Goal: Find specific page/section: Find specific page/section

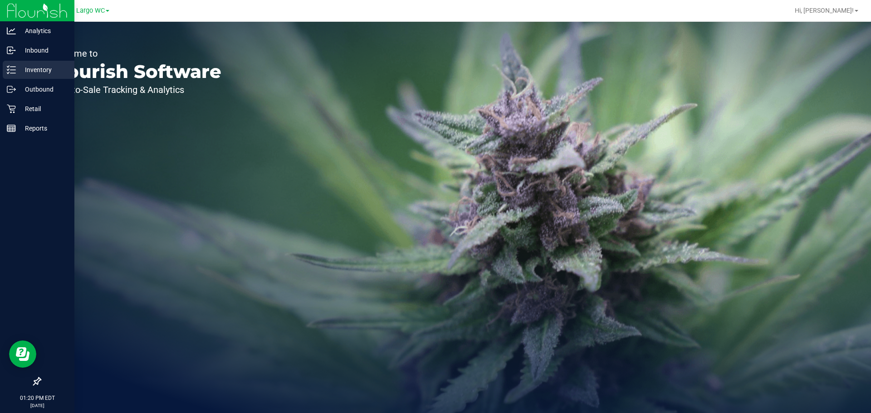
drag, startPoint x: 0, startPoint y: 0, endPoint x: 42, endPoint y: 72, distance: 83.2
click at [42, 72] on p "Inventory" at bounding box center [43, 69] width 54 height 11
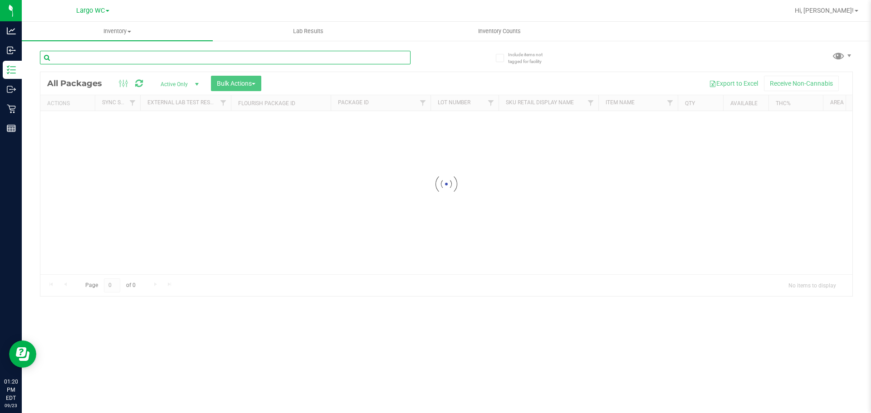
click at [165, 62] on div "Inventory All packages All inventory Waste log Create inventory Lab Results Inv…" at bounding box center [446, 217] width 849 height 391
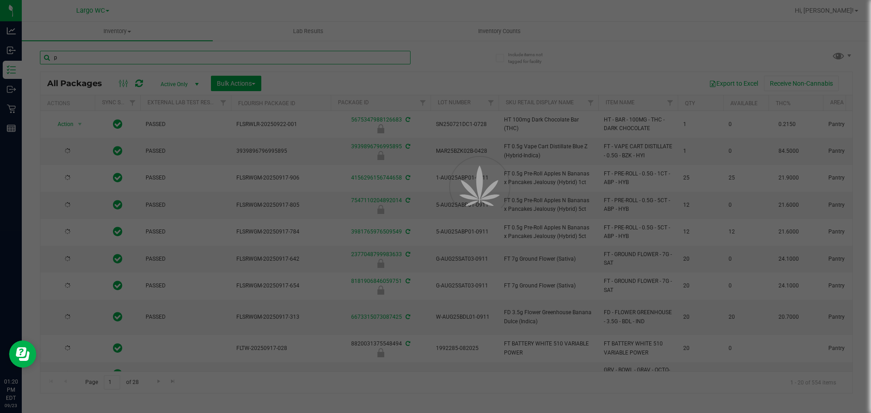
type input "pk"
type input "[DATE]"
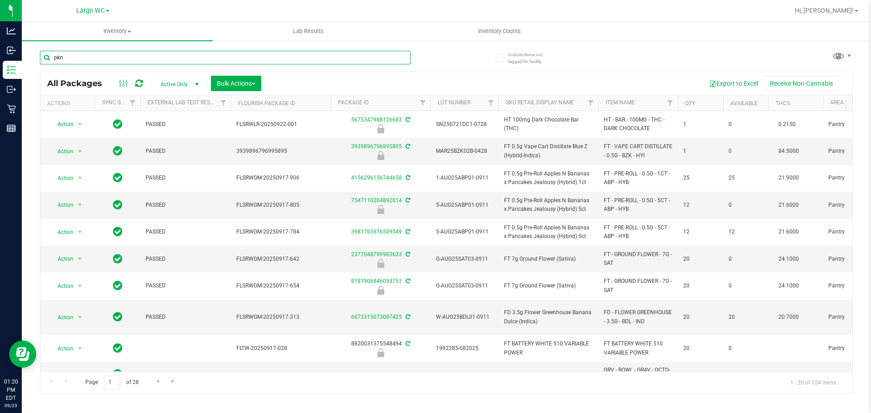
type input "pkn"
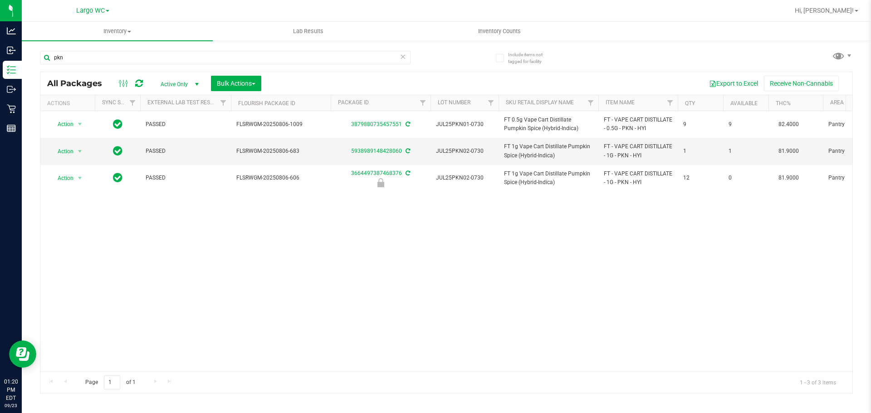
click at [91, 5] on div "Largo WC" at bounding box center [92, 10] width 33 height 11
click at [92, 8] on span "Largo WC" at bounding box center [90, 11] width 29 height 8
click at [78, 53] on link "[GEOGRAPHIC_DATA]" at bounding box center [92, 56] width 132 height 12
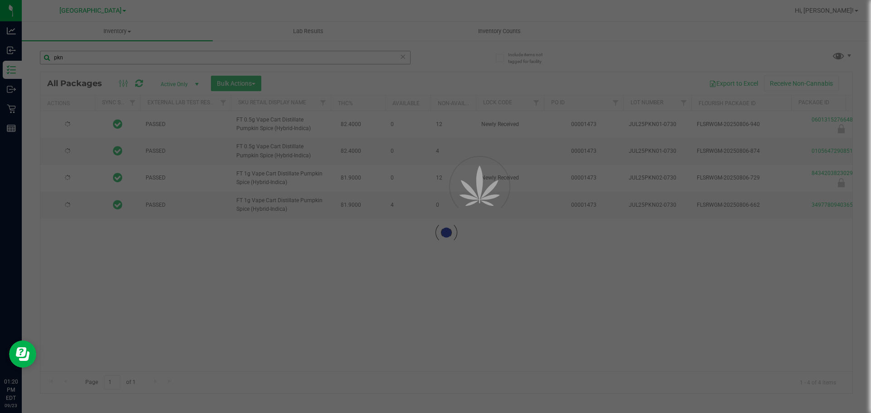
click at [82, 57] on div at bounding box center [435, 206] width 871 height 413
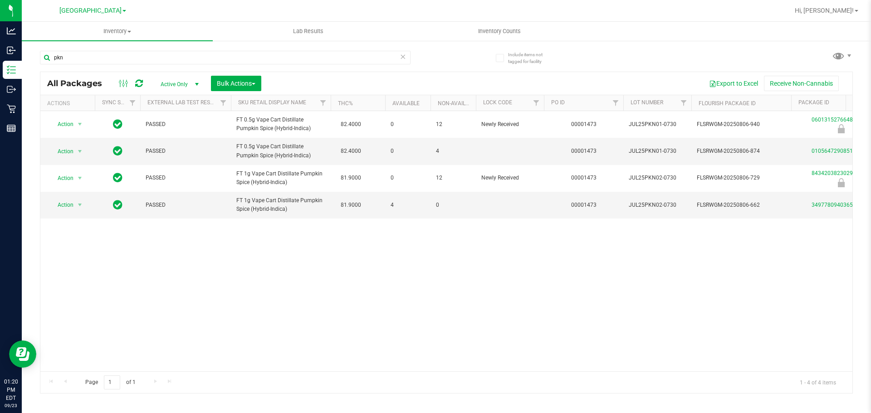
click at [210, 291] on div "Action Action Edit attributes Global inventory Locate package Package audit log…" at bounding box center [446, 241] width 812 height 260
click at [240, 58] on input "pkn" at bounding box center [225, 58] width 371 height 14
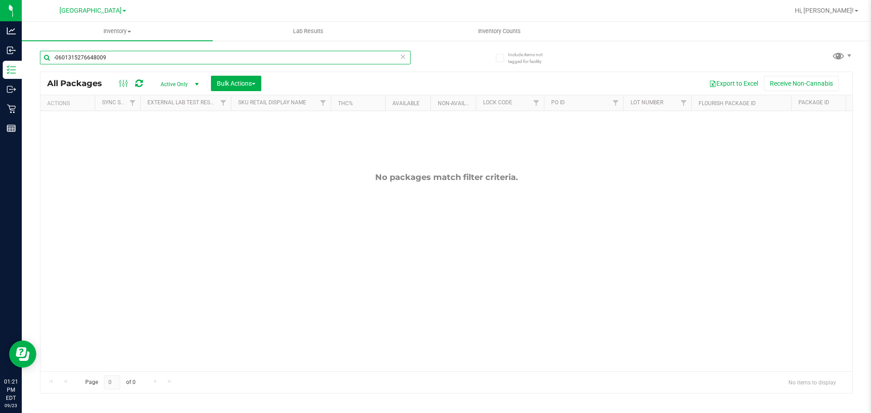
click at [233, 59] on input "-0601315276648009" at bounding box center [225, 58] width 371 height 14
type input "-0601315276648009"
click at [174, 84] on span "Active Only" at bounding box center [178, 84] width 50 height 13
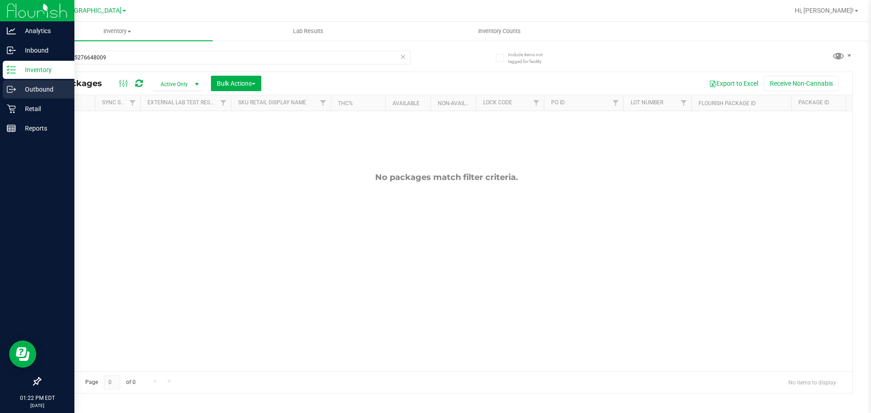
click at [17, 89] on p "Outbound" at bounding box center [43, 89] width 54 height 11
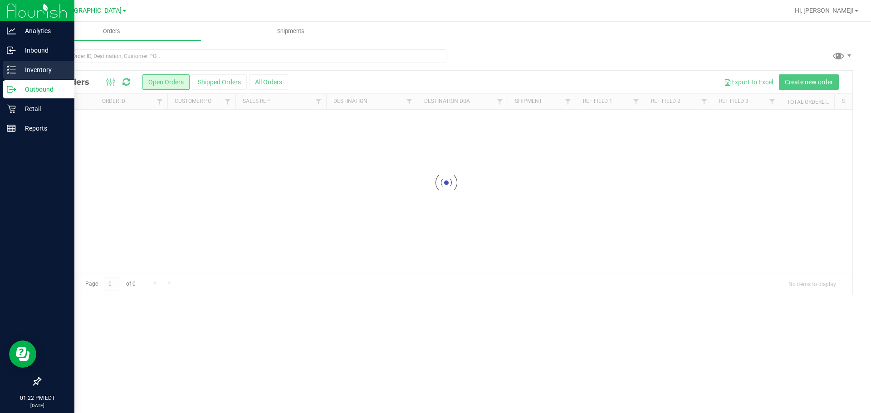
click at [44, 66] on p "Inventory" at bounding box center [43, 69] width 54 height 11
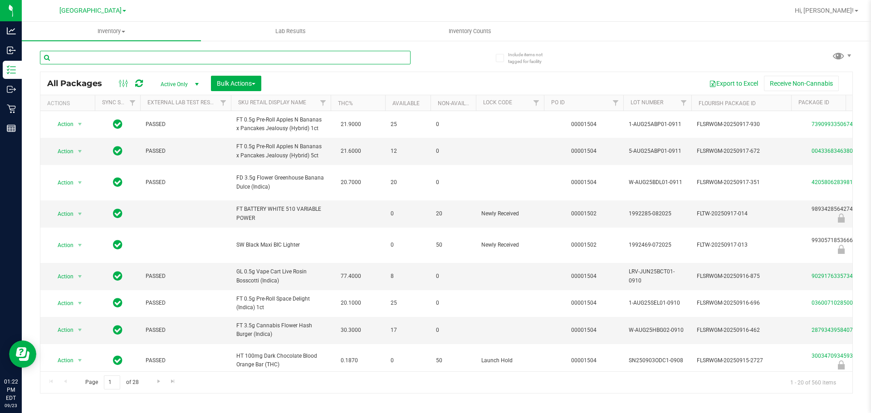
click at [96, 57] on input "text" at bounding box center [225, 58] width 371 height 14
type input "0601315276648009"
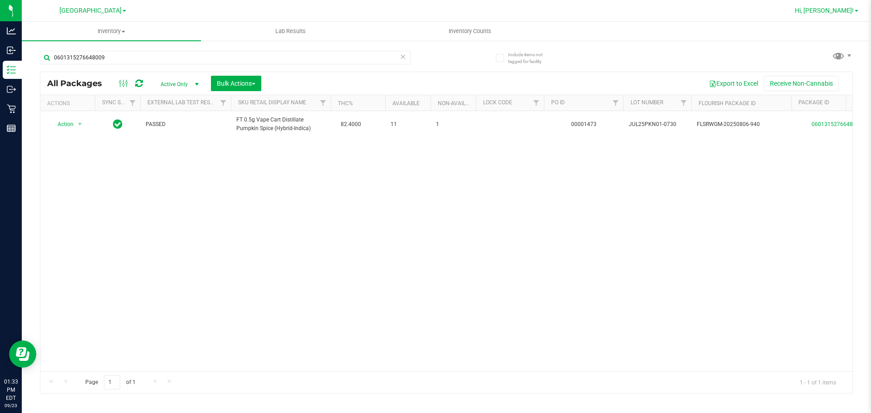
click at [836, 13] on span "Hi, [PERSON_NAME]!" at bounding box center [824, 10] width 59 height 7
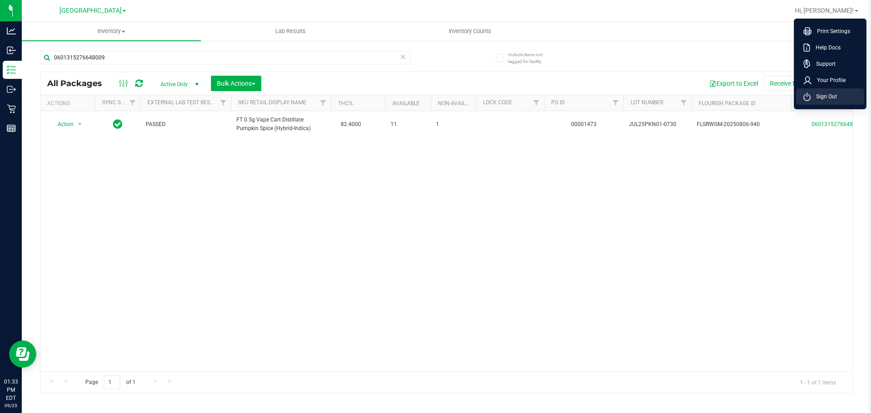
click at [825, 89] on li "Sign Out" at bounding box center [830, 96] width 68 height 16
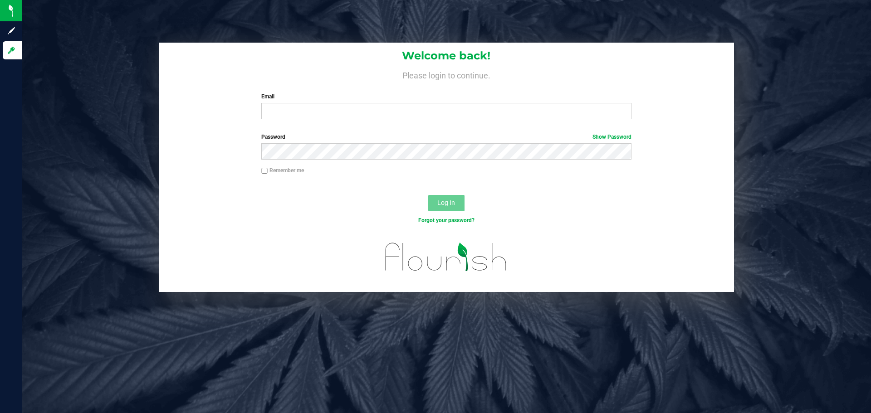
click at [341, 97] on label "Email" at bounding box center [446, 97] width 370 height 8
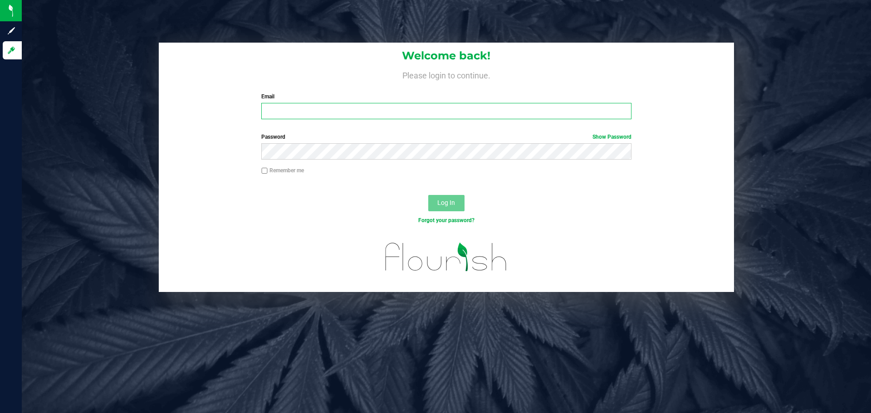
click at [341, 103] on input "Email" at bounding box center [446, 111] width 370 height 16
type input "[EMAIL_ADDRESS][DOMAIN_NAME]"
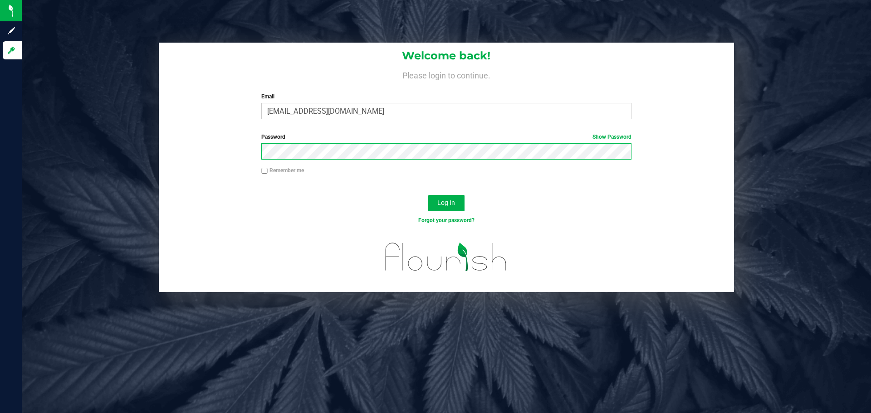
click at [428, 195] on button "Log In" at bounding box center [446, 203] width 36 height 16
